Goal: Register for event/course

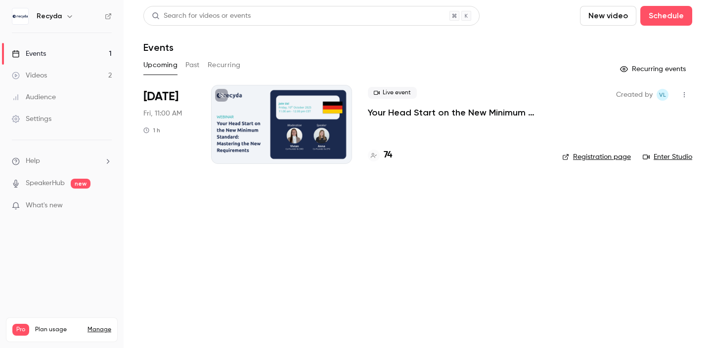
click at [381, 109] on p "Your Head Start on the New Minimum Standard: Mastering the New Requirements" at bounding box center [457, 113] width 178 height 12
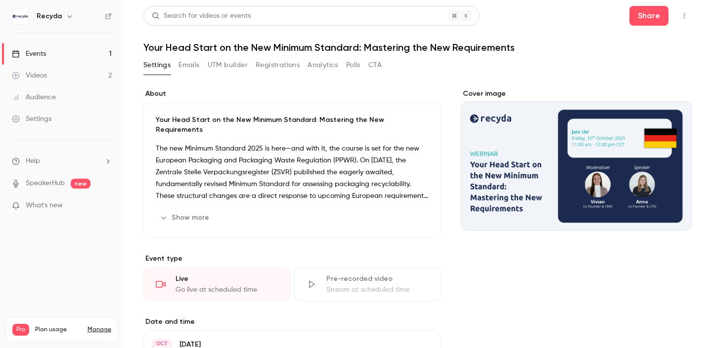
click at [285, 66] on button "Registrations" at bounding box center [278, 65] width 44 height 16
